Goal: Transaction & Acquisition: Purchase product/service

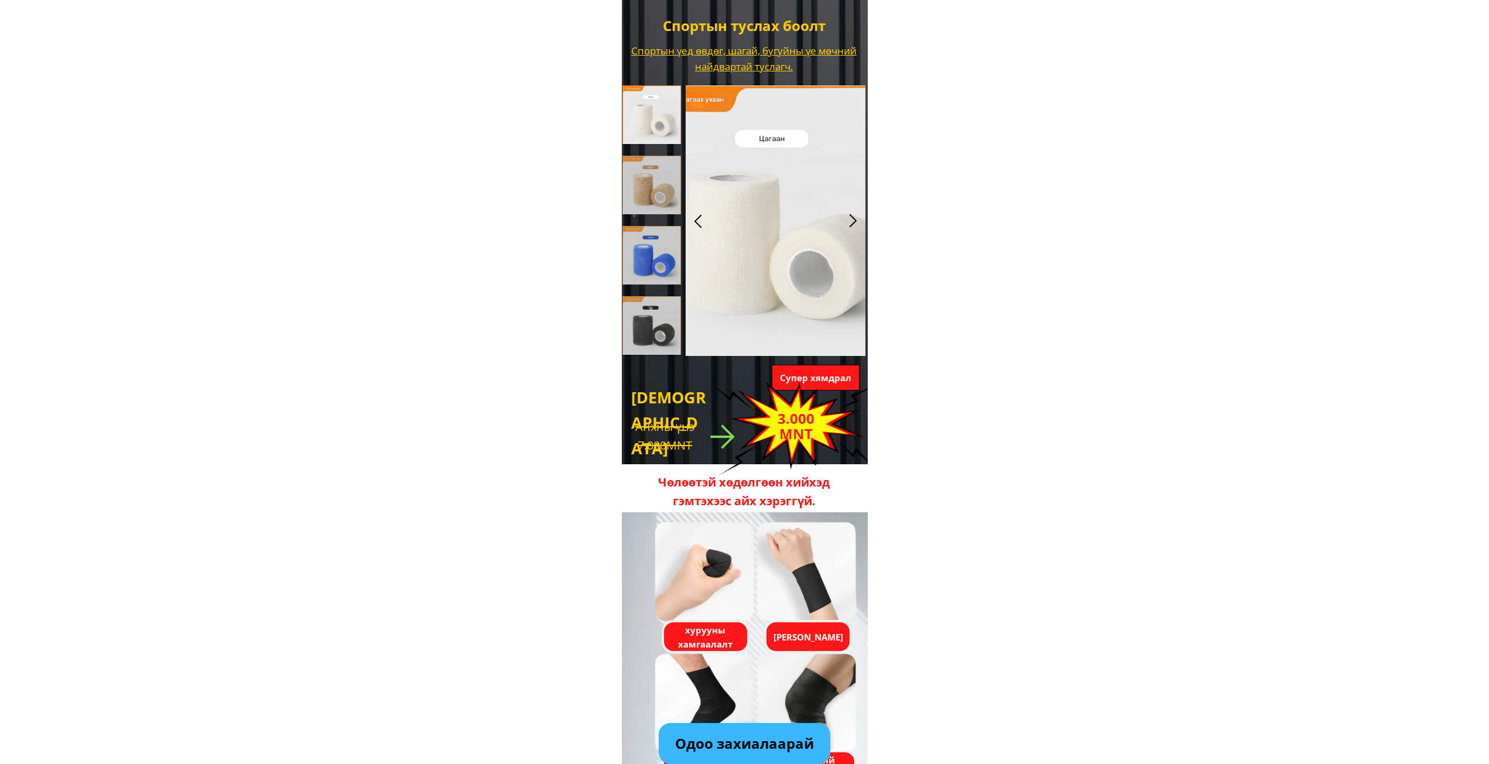
click at [769, 754] on p "Одоо захиалаарай" at bounding box center [744, 743] width 171 height 41
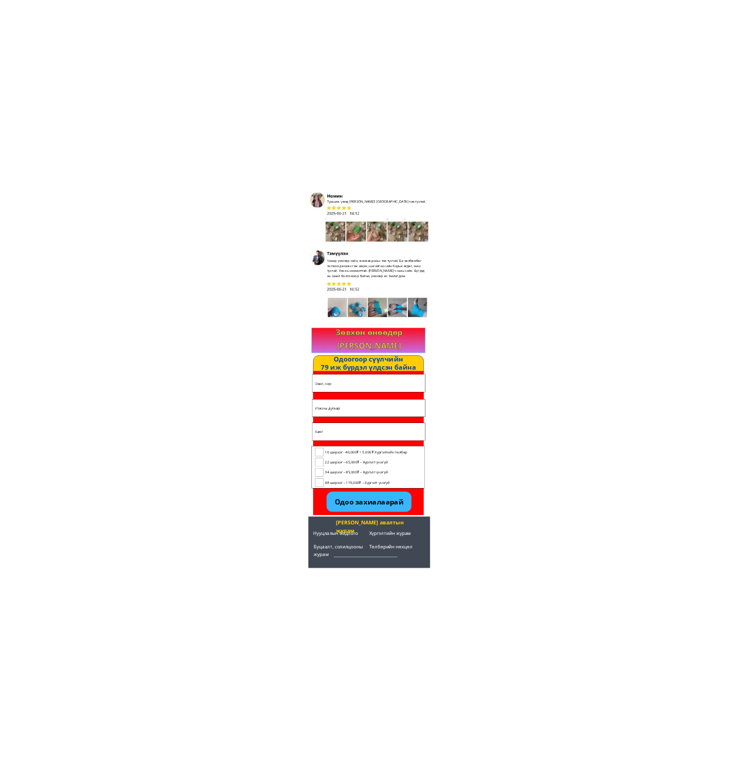
scroll to position [1812, 0]
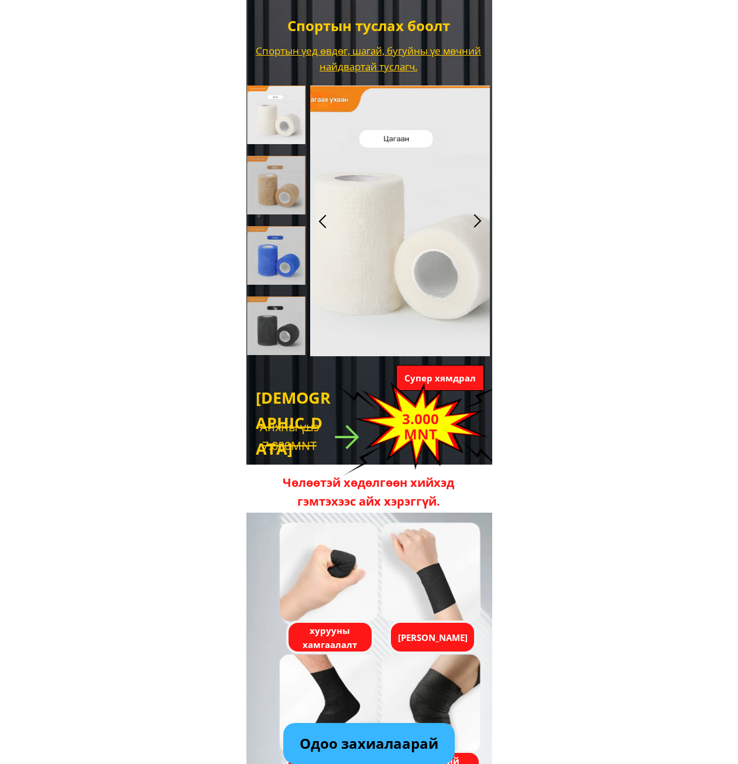
click at [476, 224] on div at bounding box center [477, 220] width 19 height 19
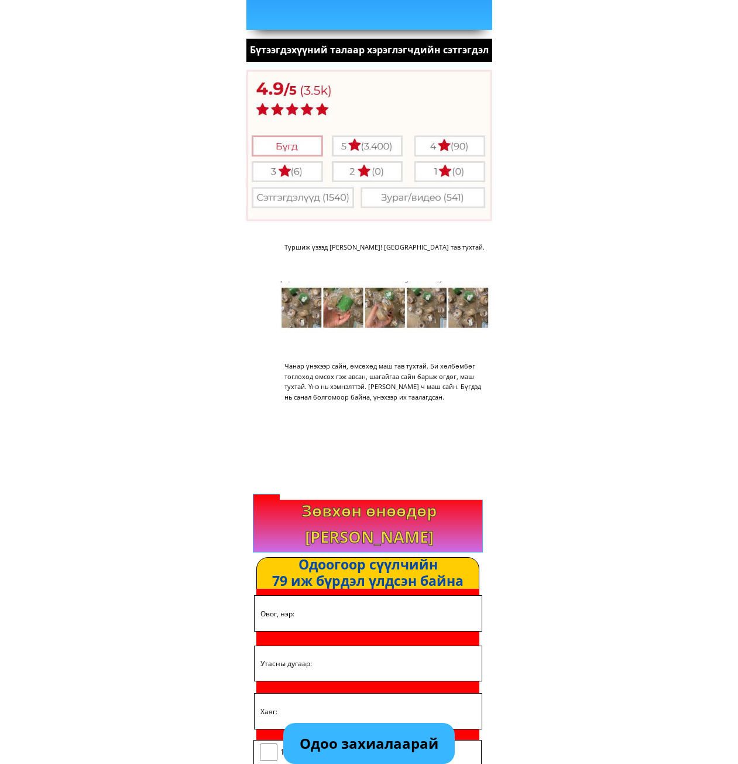
scroll to position [1813, 0]
